Goal: Task Accomplishment & Management: Use online tool/utility

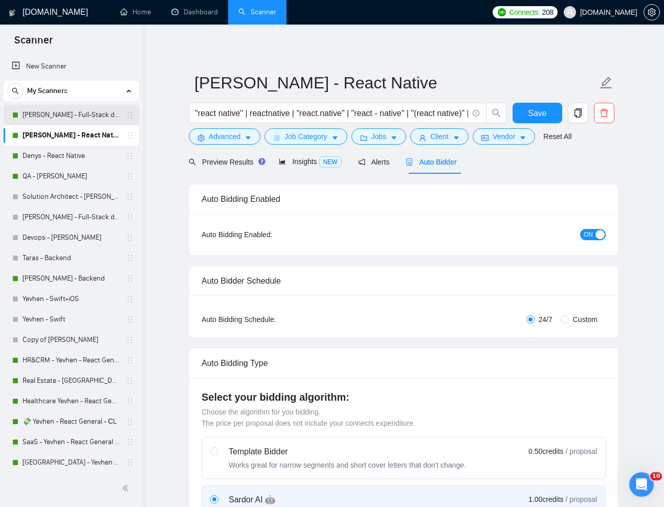
click at [56, 116] on link "[PERSON_NAME] - Full-Stack dev" at bounding box center [70, 115] width 97 height 20
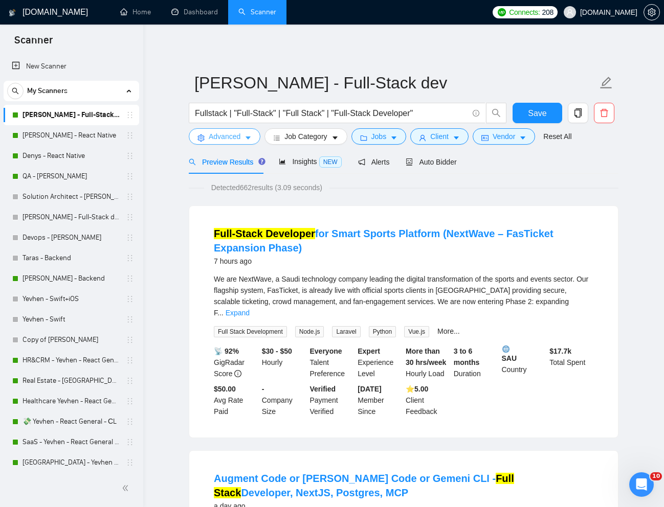
click at [225, 137] on span "Advanced" at bounding box center [225, 136] width 32 height 11
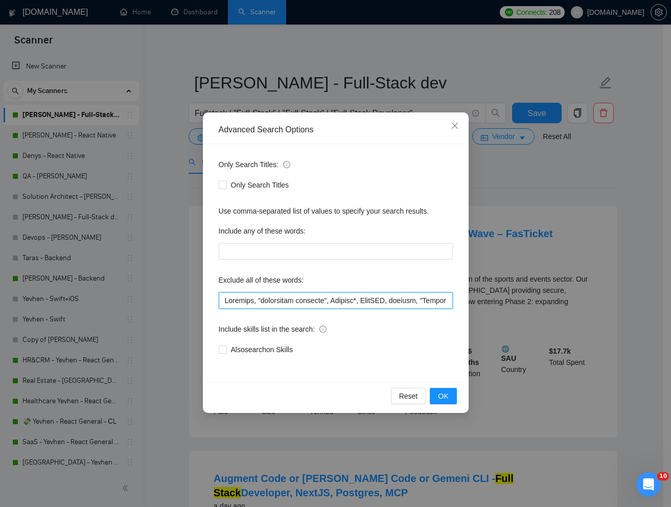
click at [225, 301] on input "text" at bounding box center [336, 300] width 234 height 16
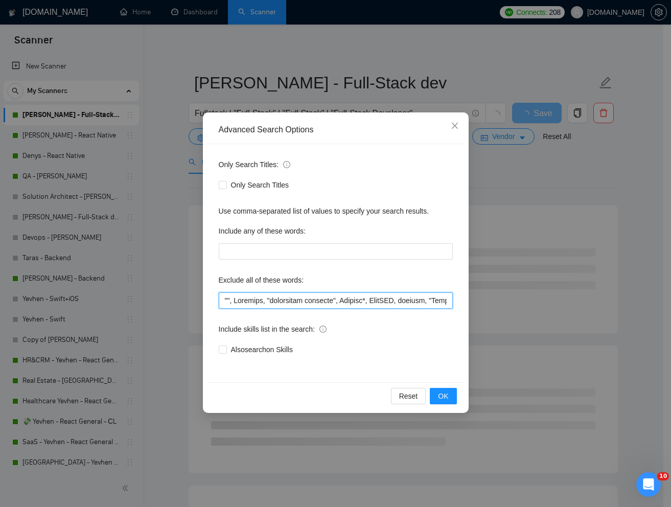
paste input "Lovable Developer"
type input "" Lovable Developer", [GEOGRAPHIC_DATA], "electrical engineer", Shopify*, FastA…"
click at [449, 396] on button "OK" at bounding box center [443, 396] width 27 height 16
